Goal: Task Accomplishment & Management: Use online tool/utility

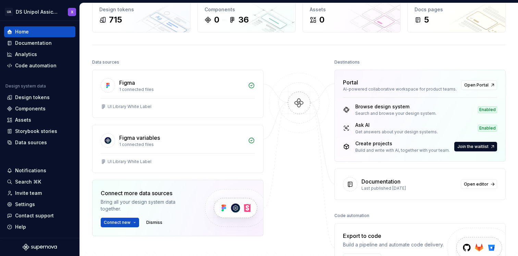
scroll to position [40, 0]
click at [474, 147] on span "Join the waitlist" at bounding box center [472, 146] width 31 height 5
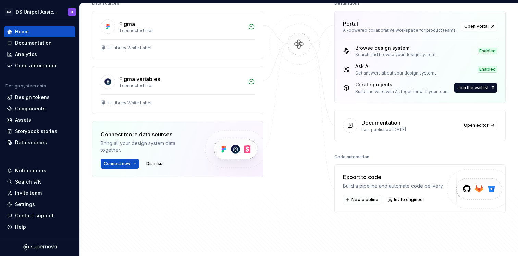
scroll to position [115, 0]
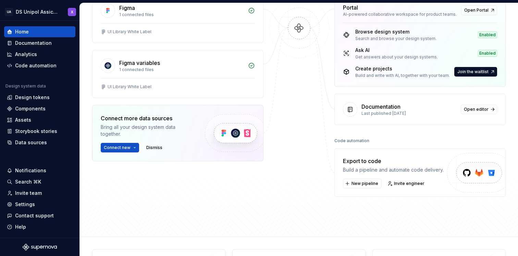
click at [386, 129] on div "Destinations Portal AI-powered collaborative workspace for product teams. Open …" at bounding box center [419, 90] width 171 height 215
click at [135, 147] on button "Connect new" at bounding box center [120, 148] width 38 height 10
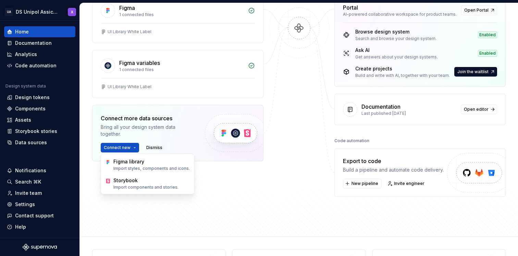
click at [267, 181] on div at bounding box center [299, 90] width 68 height 215
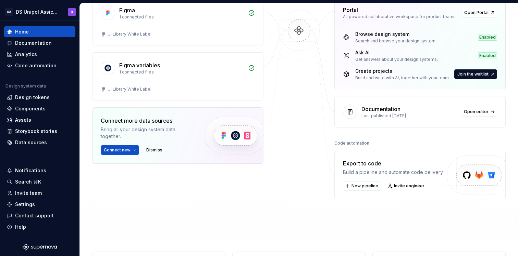
scroll to position [115, 0]
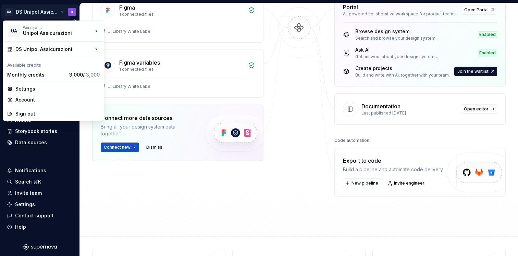
click at [63, 11] on html "UA DS Unipol Assicurazioni X Home Documentation Analytics Code automation Desig…" at bounding box center [259, 128] width 518 height 256
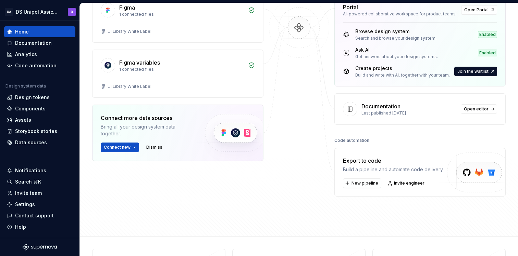
click at [81, 152] on html "UA DS Unipol Assicurazioni X Home Documentation Analytics Code automation Desig…" at bounding box center [259, 128] width 518 height 256
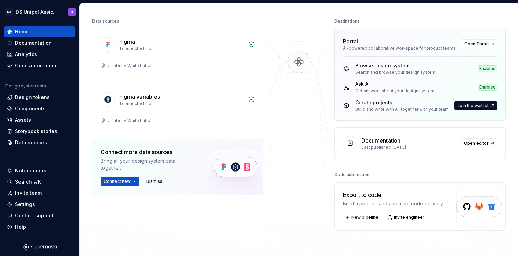
scroll to position [85, 0]
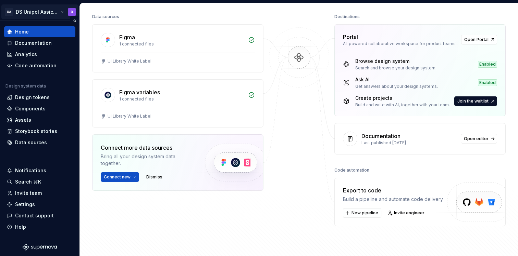
click at [37, 11] on html "UA DS Unipol Assicurazioni X Home Documentation Analytics Code automation Desig…" at bounding box center [259, 128] width 518 height 256
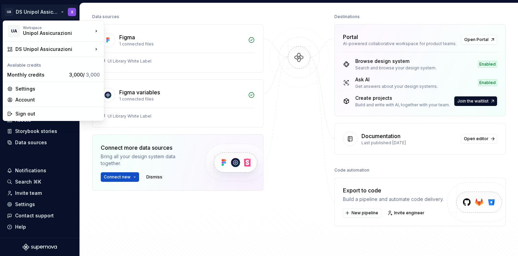
click at [318, 104] on html "UA DS Unipol Assicurazioni X Home Documentation Analytics Code automation Desig…" at bounding box center [259, 128] width 518 height 256
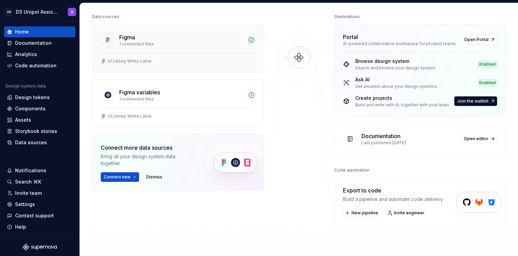
click at [190, 41] on div "Figma" at bounding box center [181, 37] width 125 height 8
